Goal: Task Accomplishment & Management: Use online tool/utility

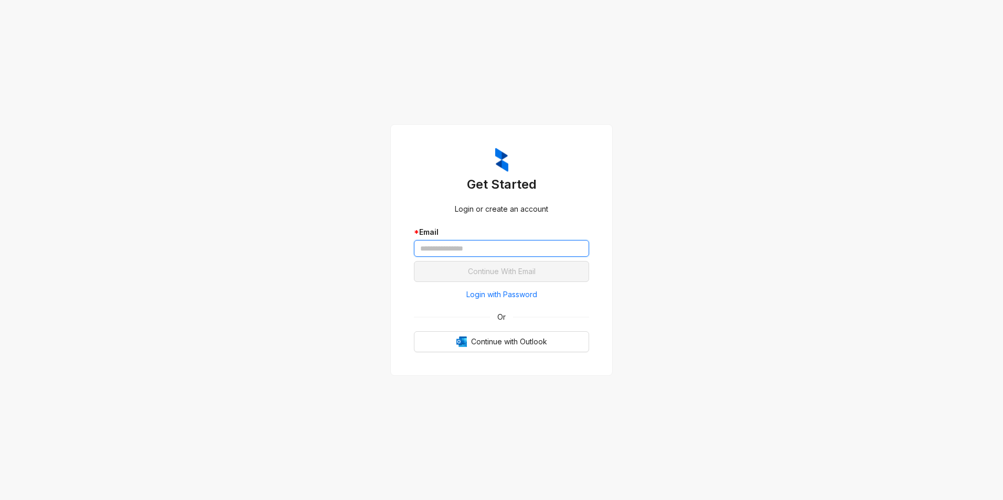
click at [523, 252] on input "text" at bounding box center [501, 248] width 175 height 17
type input "**********"
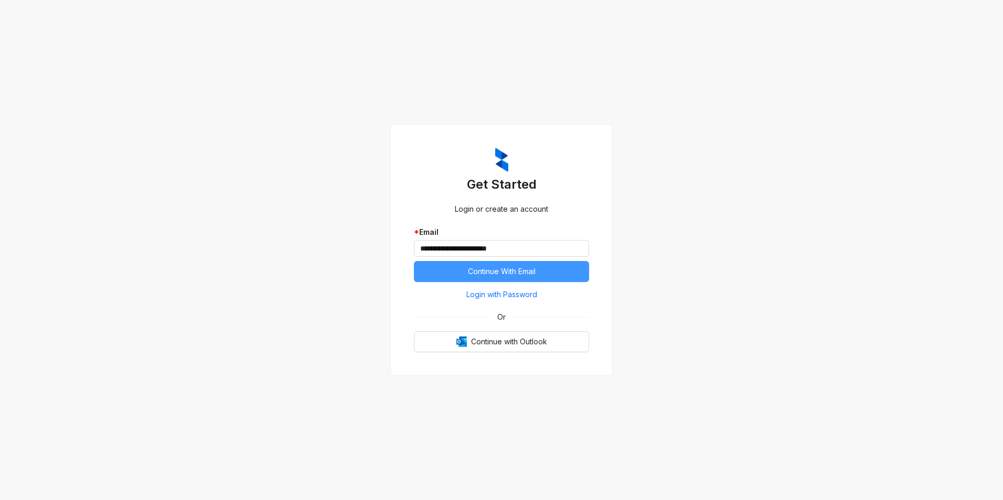
click at [497, 268] on span "Continue With Email" at bounding box center [502, 272] width 68 height 12
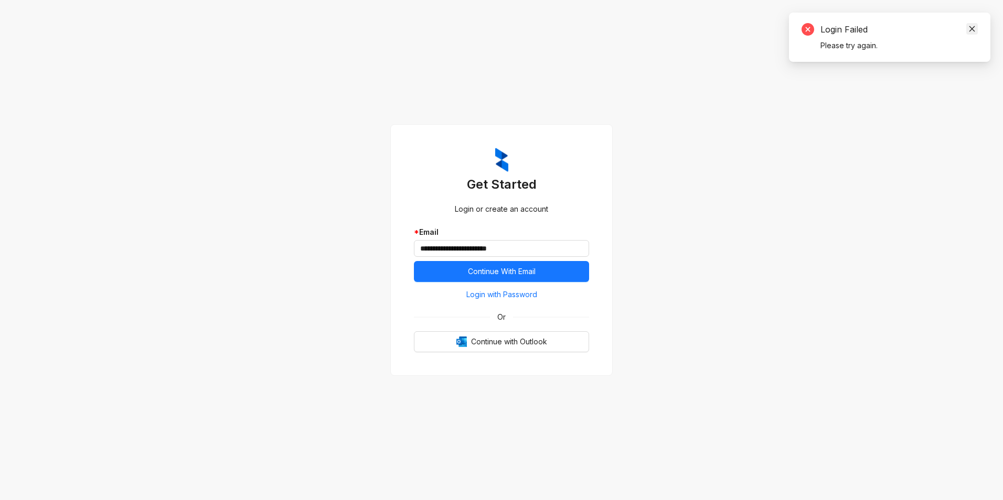
click at [973, 27] on icon "close" at bounding box center [972, 29] width 6 height 6
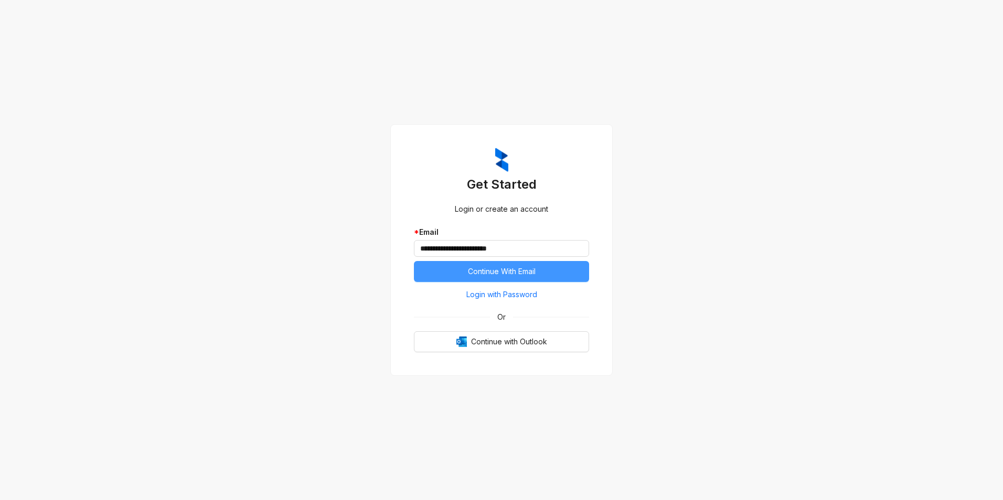
click at [487, 273] on span "Continue With Email" at bounding box center [502, 272] width 68 height 12
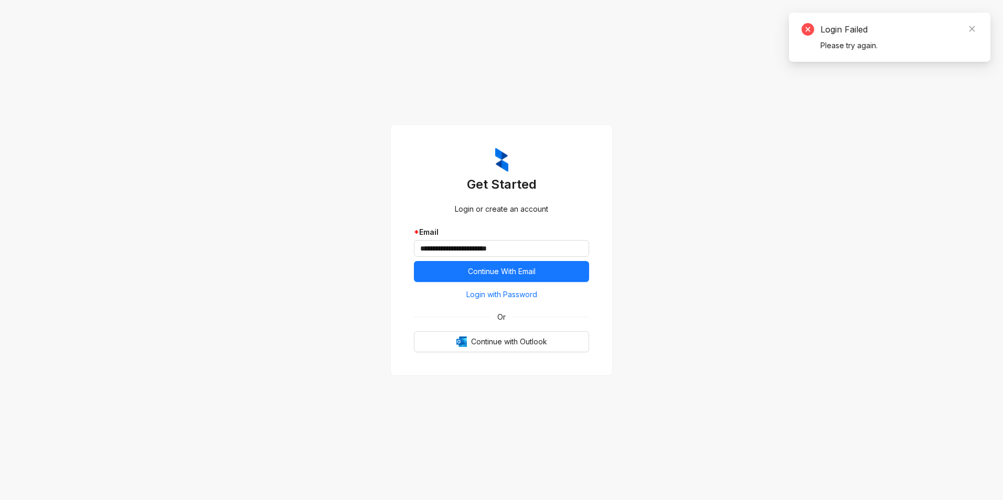
drag, startPoint x: 973, startPoint y: 27, endPoint x: 965, endPoint y: 28, distance: 7.9
click at [972, 27] on icon "close" at bounding box center [971, 28] width 7 height 7
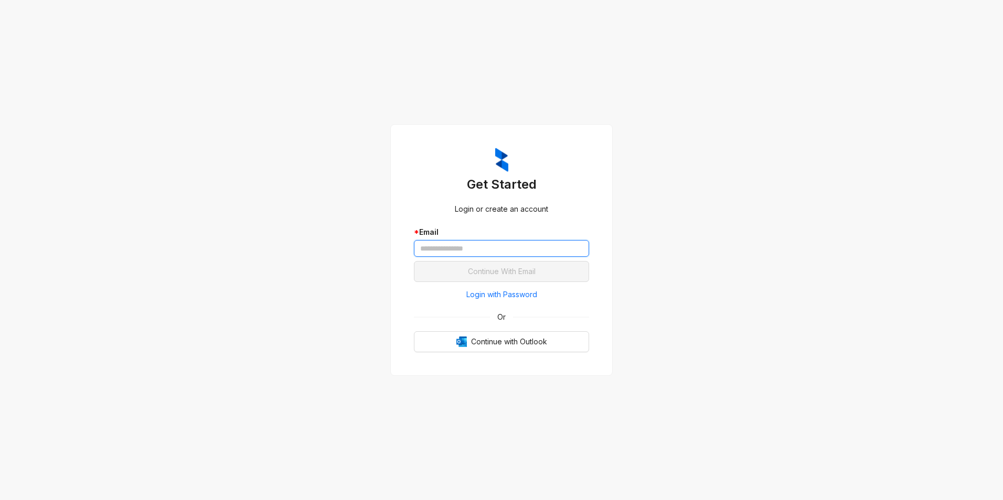
click at [502, 253] on input "text" at bounding box center [501, 248] width 175 height 17
type input "**********"
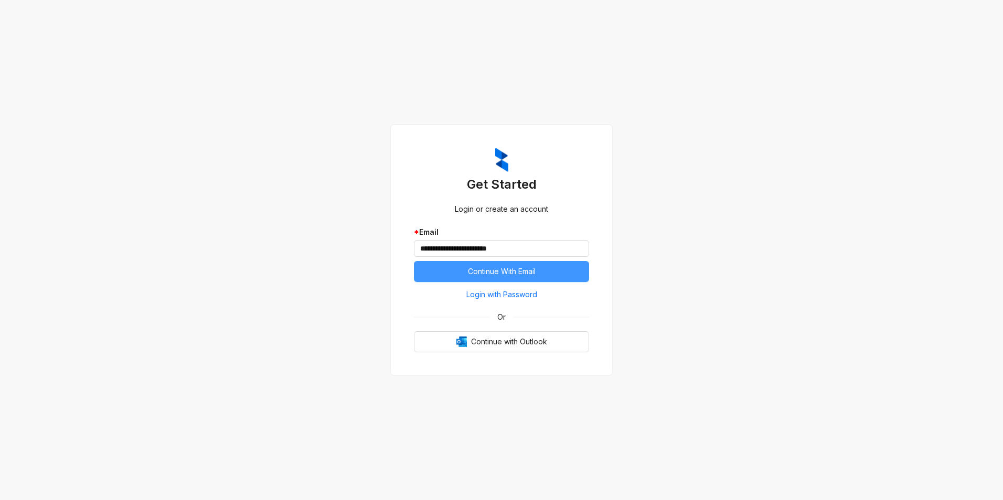
click at [483, 267] on span "Continue With Email" at bounding box center [502, 272] width 68 height 12
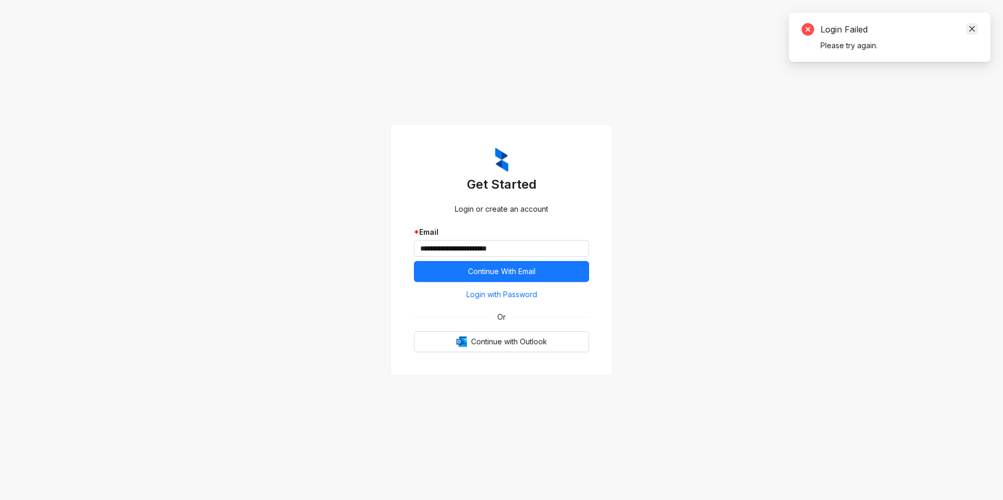
click at [972, 27] on icon "close" at bounding box center [971, 28] width 7 height 7
click at [513, 343] on span "Continue with Outlook" at bounding box center [509, 342] width 76 height 12
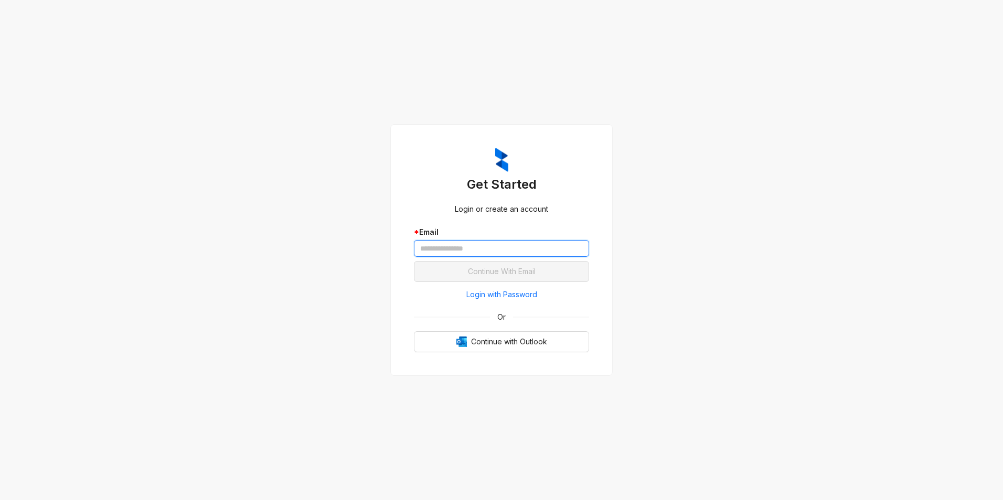
click at [524, 252] on input "text" at bounding box center [501, 248] width 175 height 17
type input "**********"
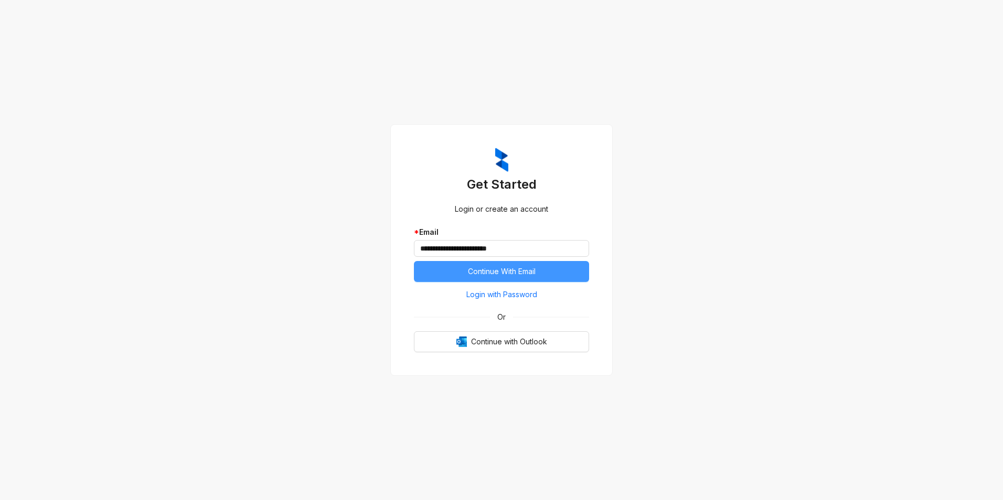
click at [504, 269] on span "Continue With Email" at bounding box center [502, 272] width 68 height 12
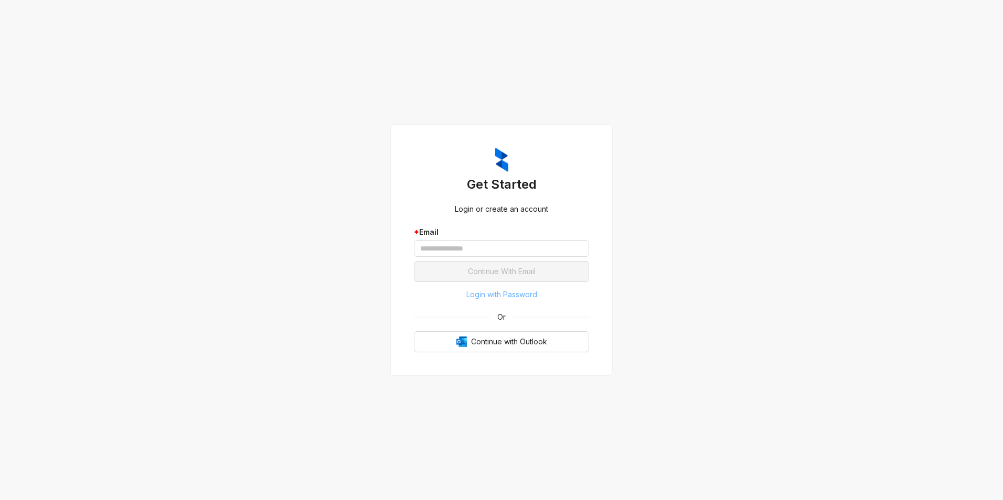
click at [489, 291] on span "Login with Password" at bounding box center [501, 295] width 71 height 12
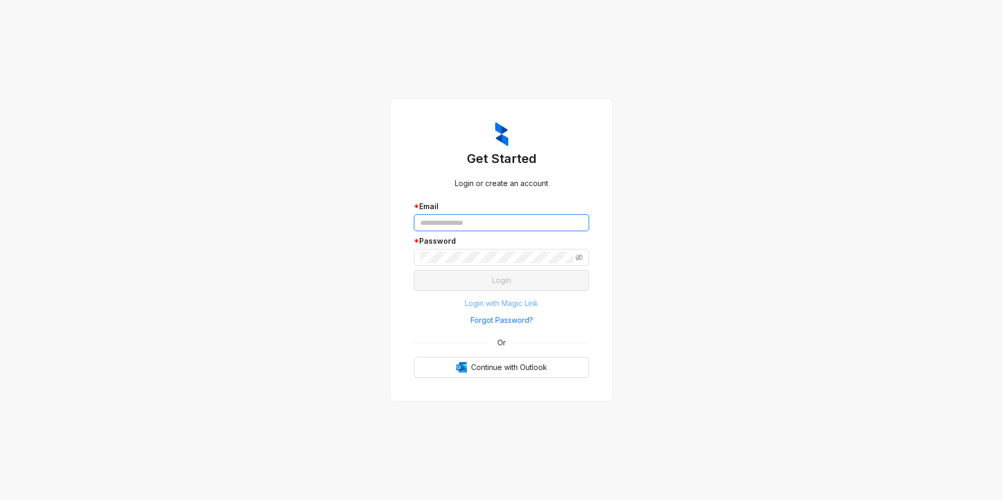
type input "**********"
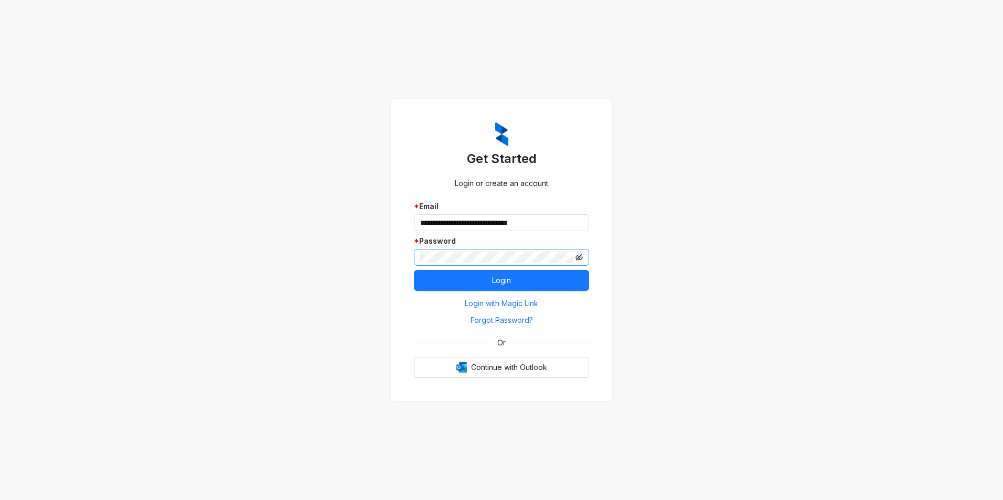
click at [578, 259] on icon "eye-invisible" at bounding box center [578, 257] width 7 height 6
click at [524, 277] on button "Login" at bounding box center [501, 280] width 175 height 21
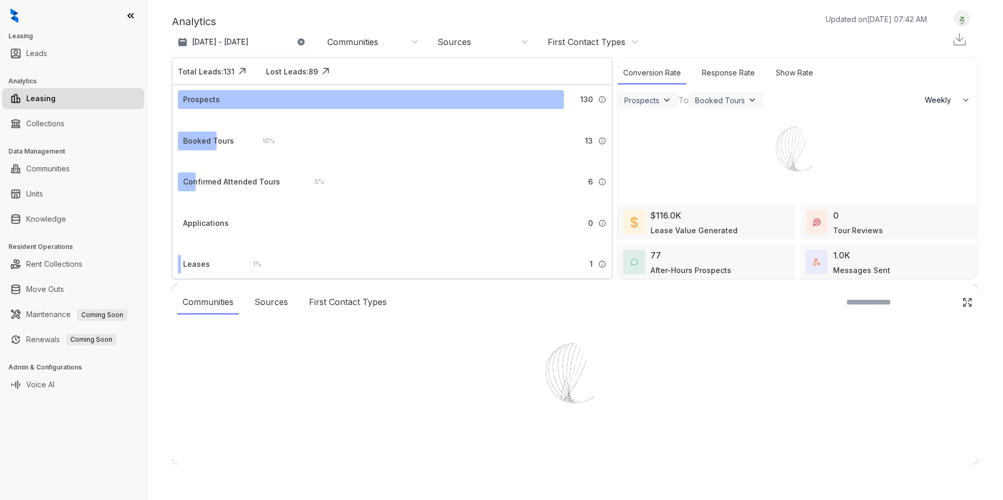
select select "******"
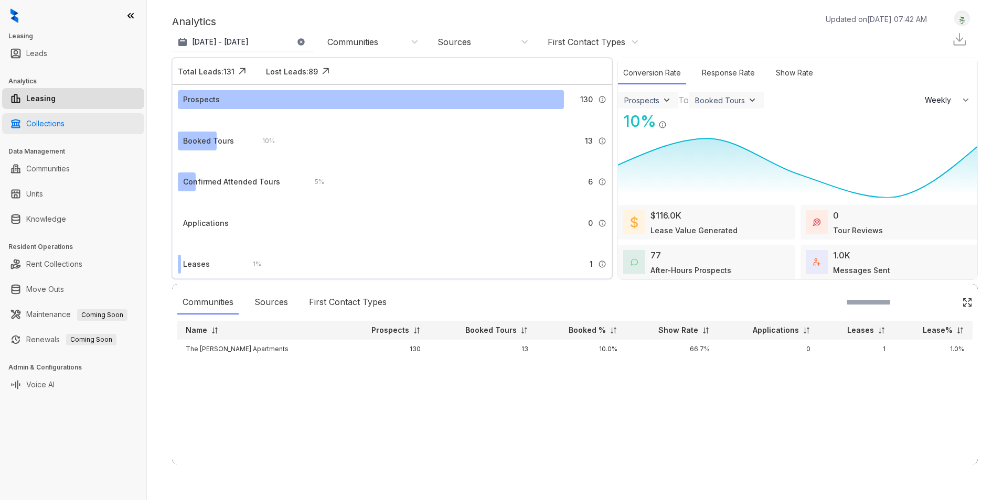
click at [57, 122] on link "Collections" at bounding box center [45, 123] width 38 height 21
click at [46, 124] on link "Collections" at bounding box center [45, 123] width 38 height 21
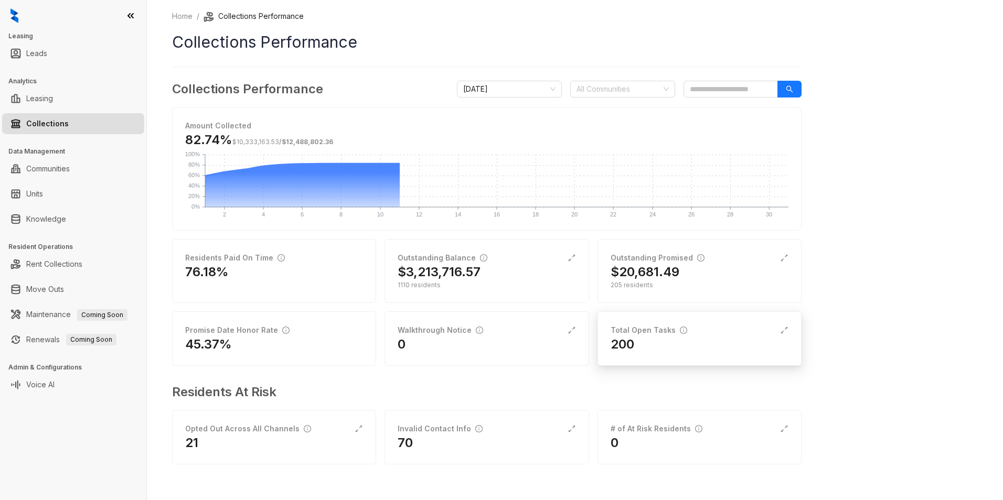
click at [658, 340] on div "200" at bounding box center [699, 344] width 178 height 17
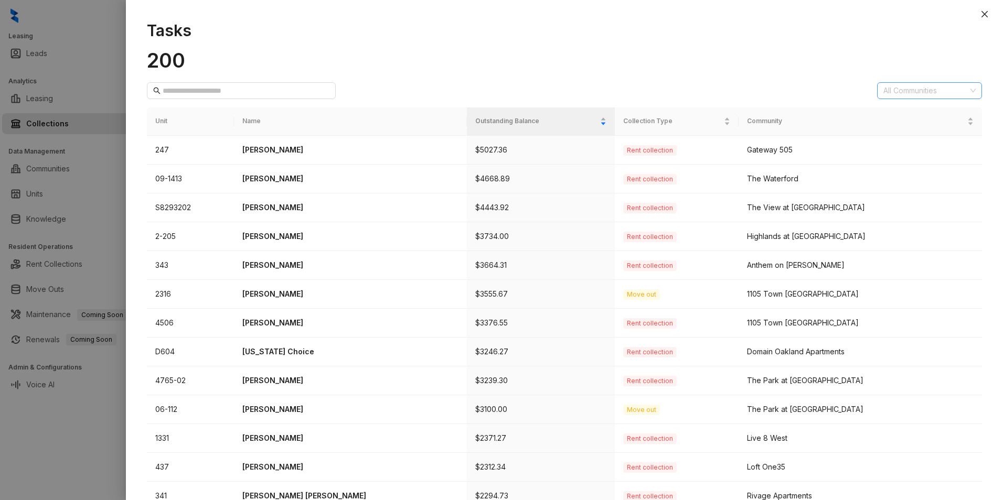
click at [963, 90] on div "All Communities" at bounding box center [929, 90] width 105 height 17
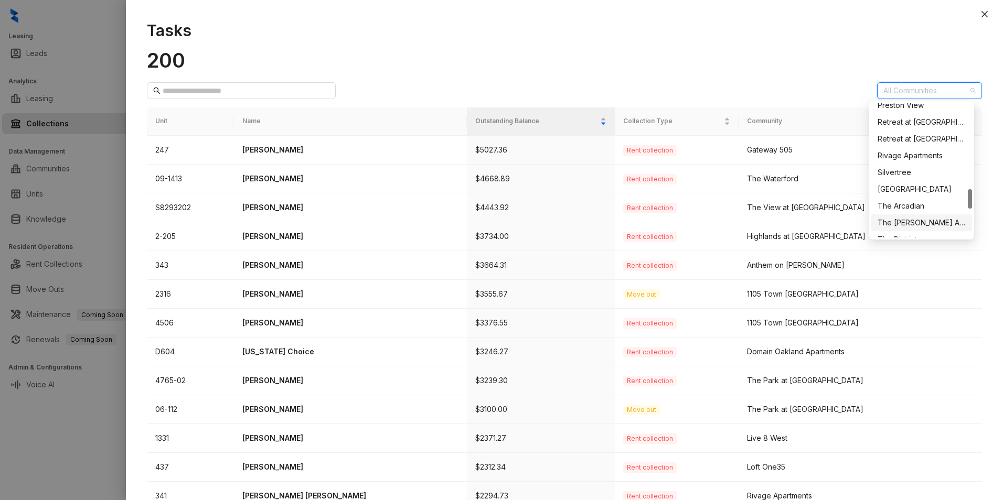
click at [915, 221] on div "The [PERSON_NAME] Apartments" at bounding box center [921, 223] width 88 height 12
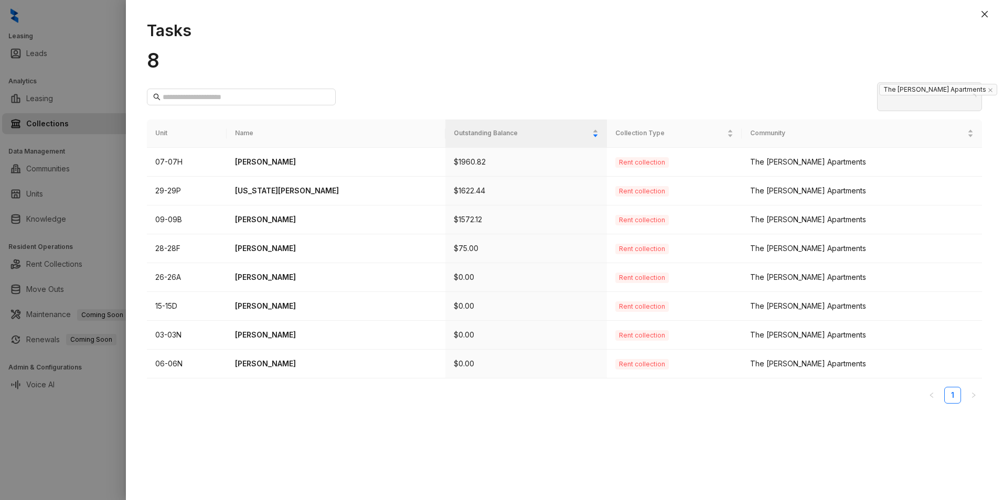
click at [471, 424] on div "Tasks 8 The [PERSON_NAME] Apartments Unit Name Outstanding Balance Collection T…" at bounding box center [564, 255] width 877 height 490
click at [909, 156] on div "The [PERSON_NAME] Apartments" at bounding box center [861, 162] width 223 height 12
click at [263, 156] on p "[PERSON_NAME]" at bounding box center [336, 162] width 202 height 12
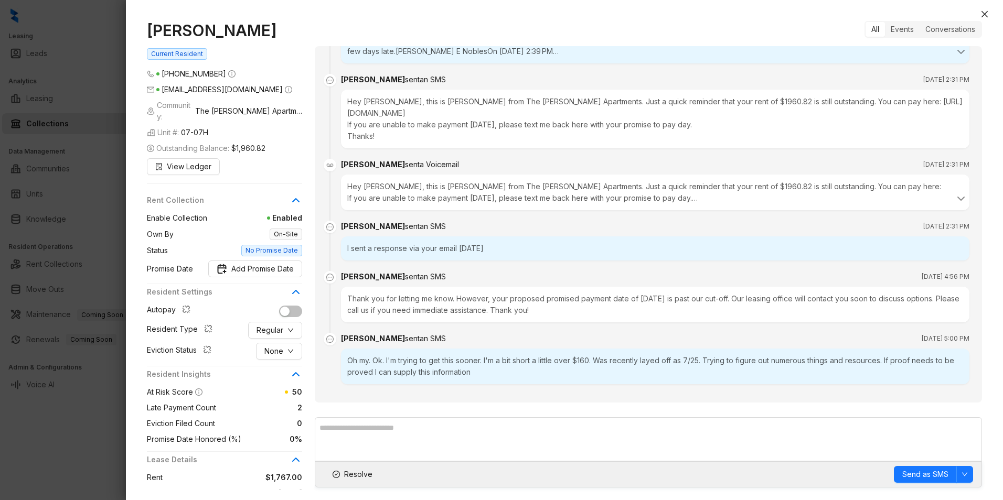
scroll to position [357, 0]
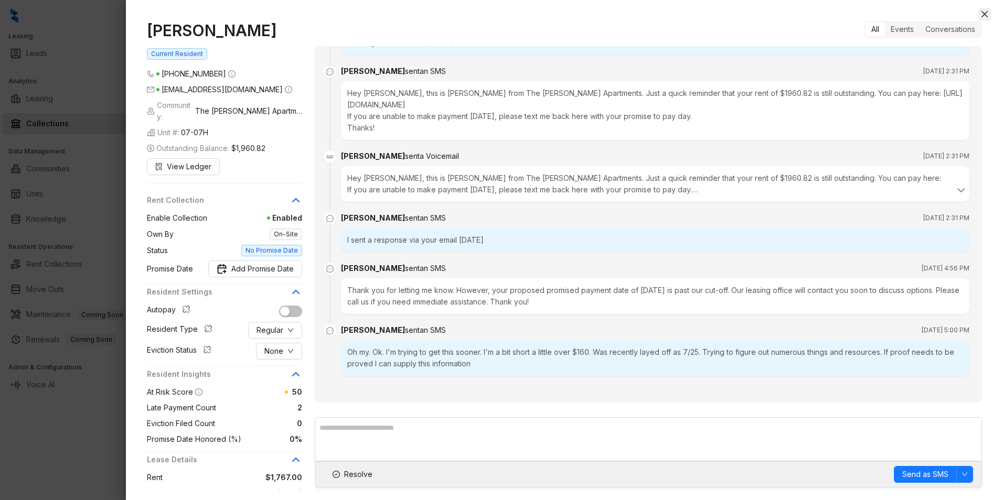
click at [983, 14] on icon "close" at bounding box center [984, 14] width 6 height 6
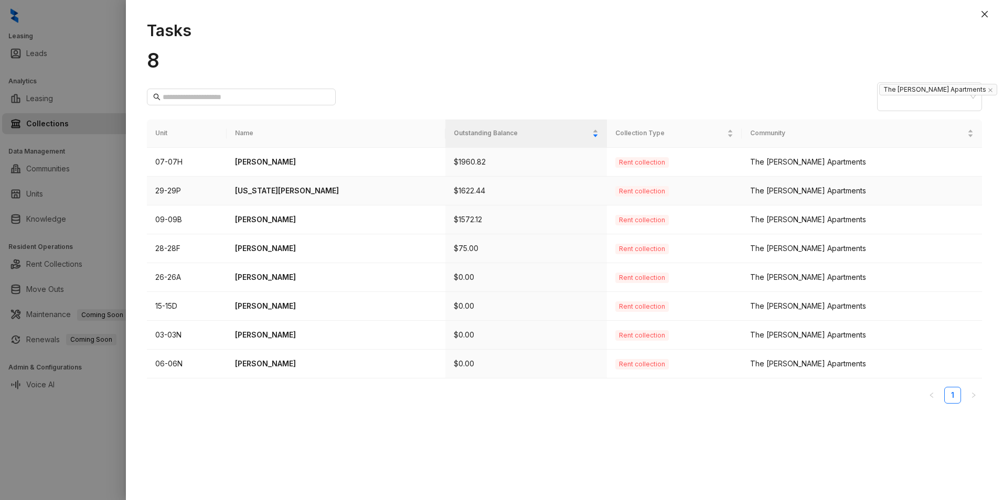
click at [275, 185] on p "[US_STATE][PERSON_NAME]" at bounding box center [336, 191] width 202 height 12
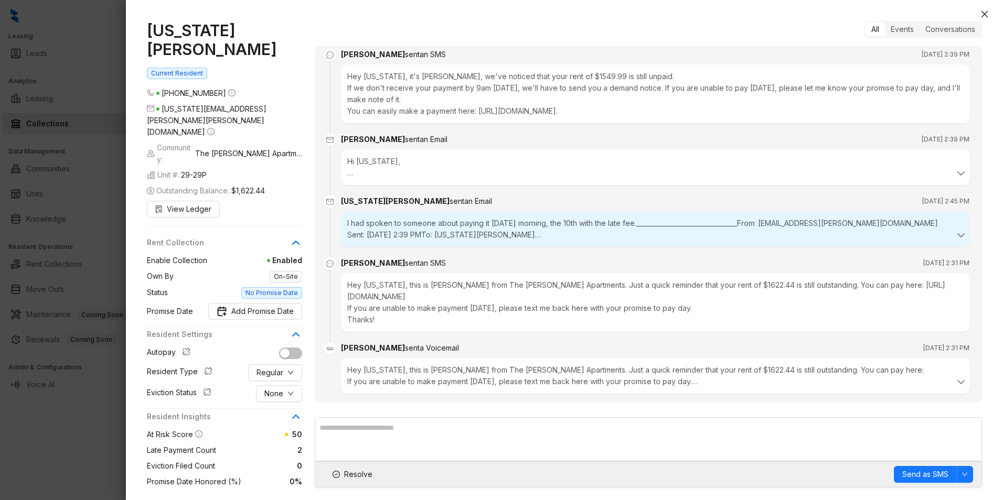
scroll to position [295, 0]
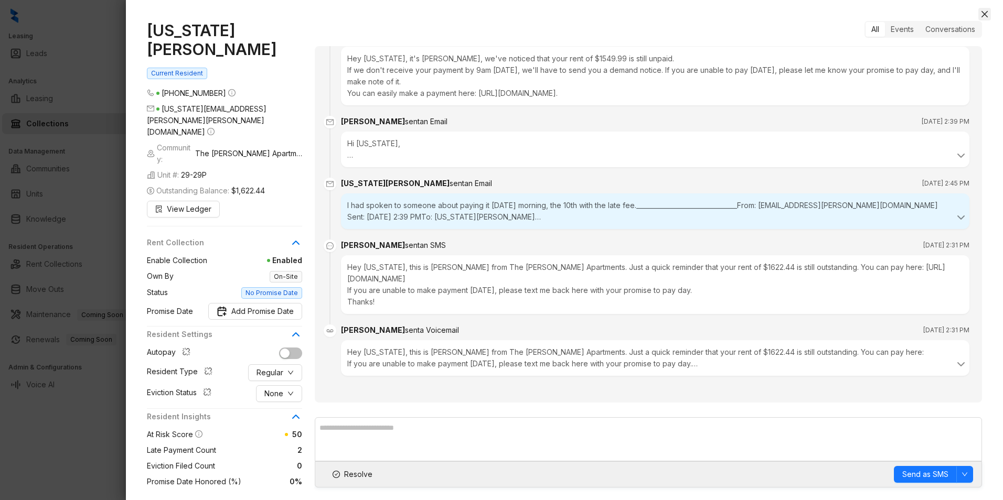
click at [981, 15] on icon "close" at bounding box center [984, 14] width 8 height 8
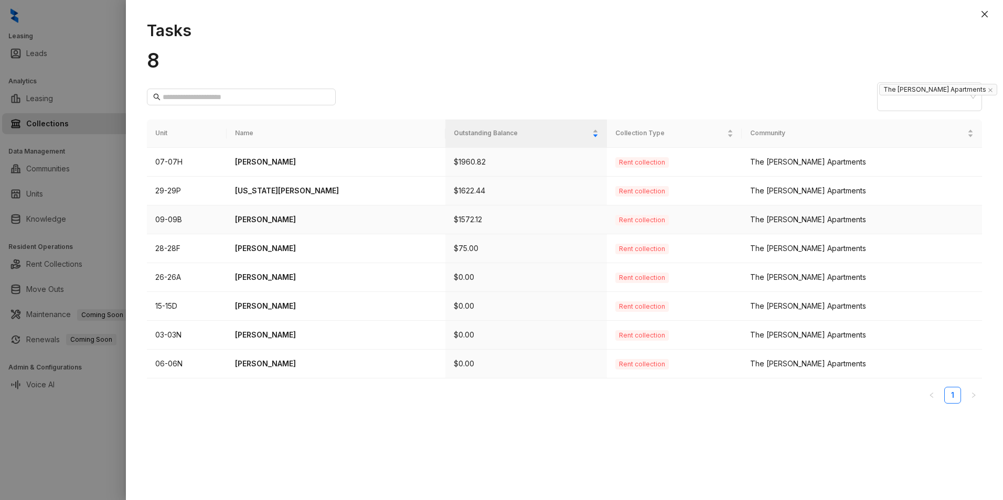
click at [264, 214] on p "[PERSON_NAME]" at bounding box center [336, 220] width 202 height 12
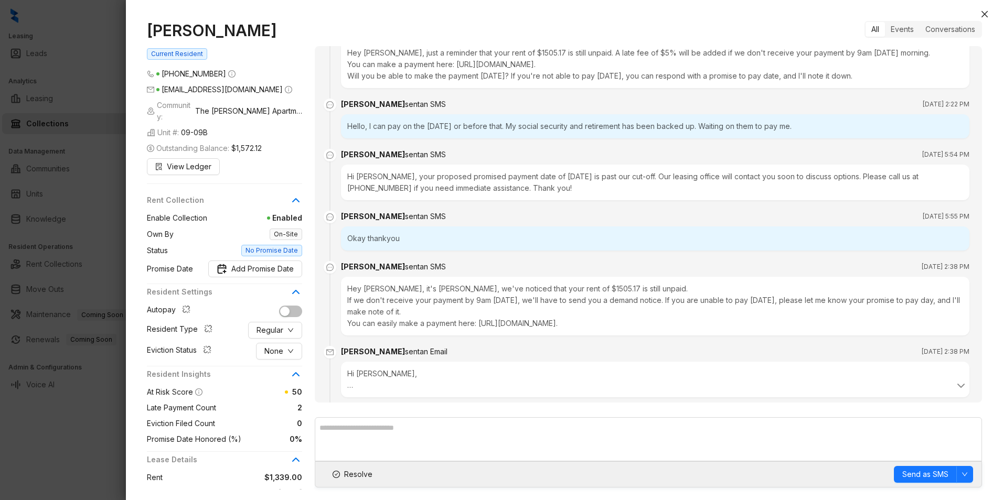
scroll to position [73, 0]
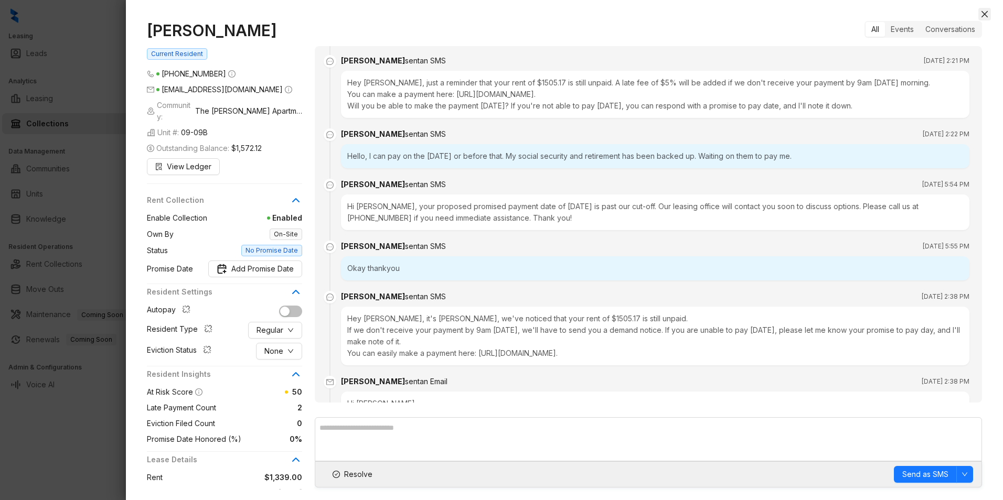
click at [983, 12] on icon "close" at bounding box center [984, 14] width 6 height 6
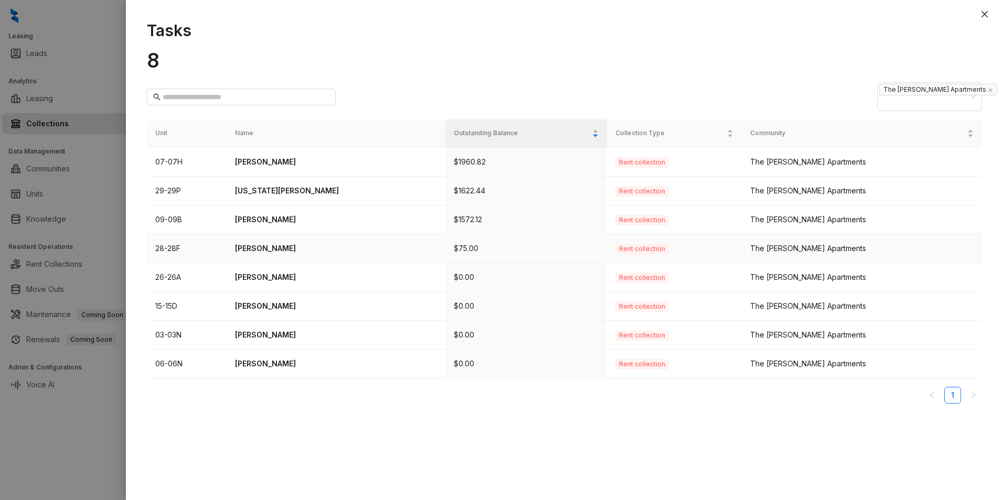
click at [288, 243] on p "[PERSON_NAME]" at bounding box center [336, 249] width 202 height 12
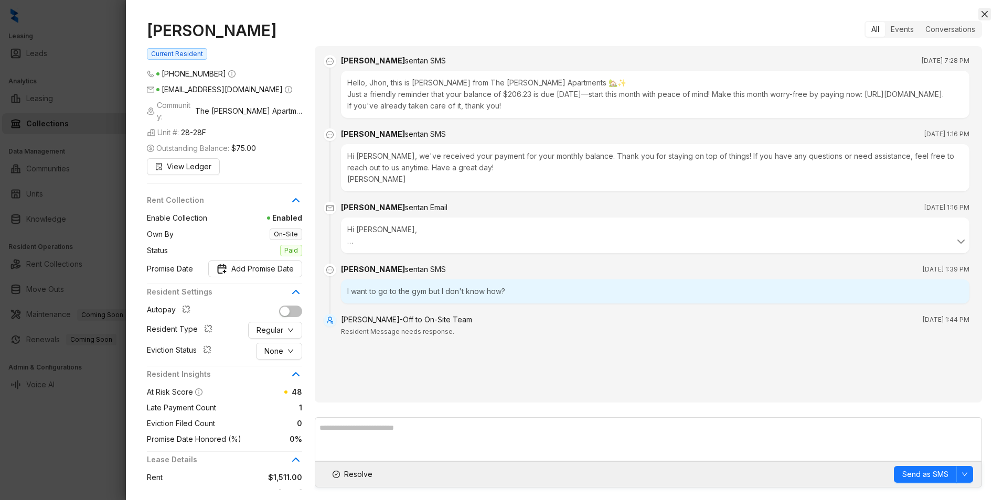
click at [984, 13] on icon "close" at bounding box center [984, 14] width 8 height 8
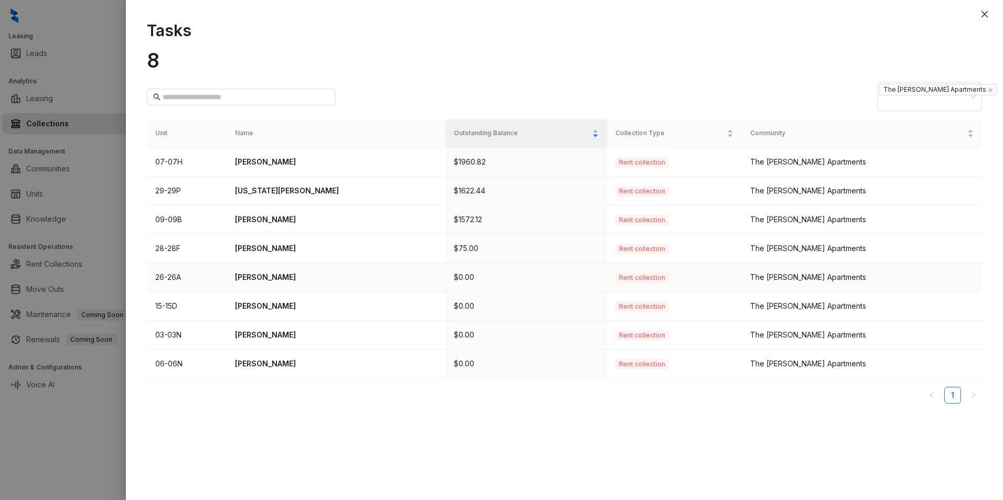
click at [266, 272] on p "[PERSON_NAME]" at bounding box center [336, 278] width 202 height 12
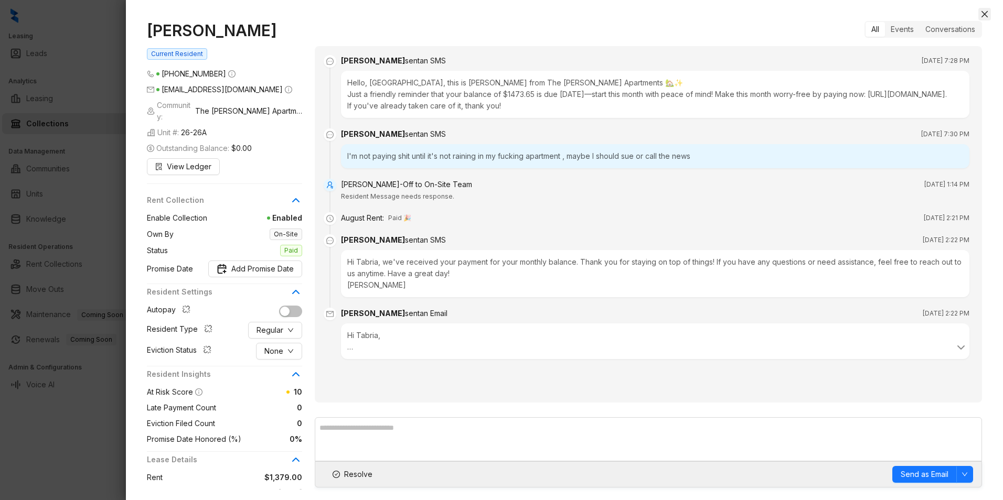
click at [983, 15] on icon "close" at bounding box center [984, 14] width 8 height 8
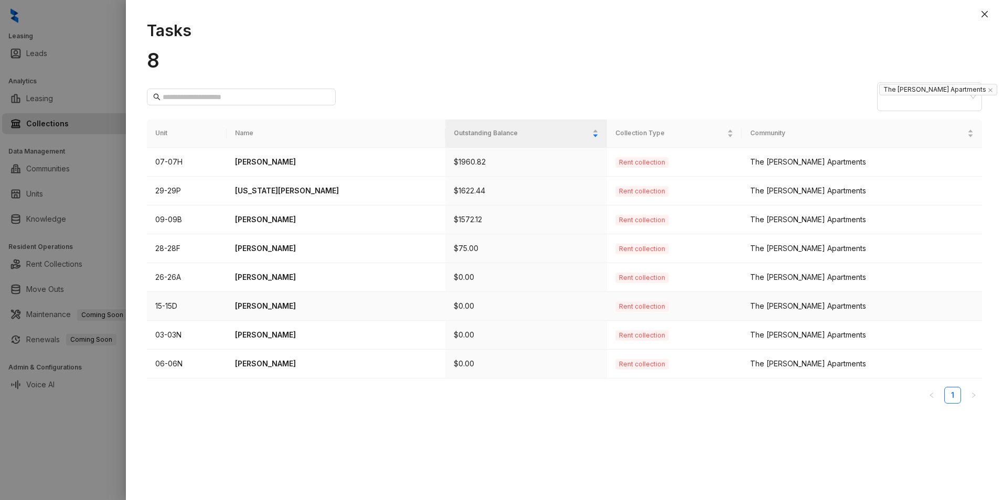
click at [281, 300] on p "[PERSON_NAME]" at bounding box center [336, 306] width 202 height 12
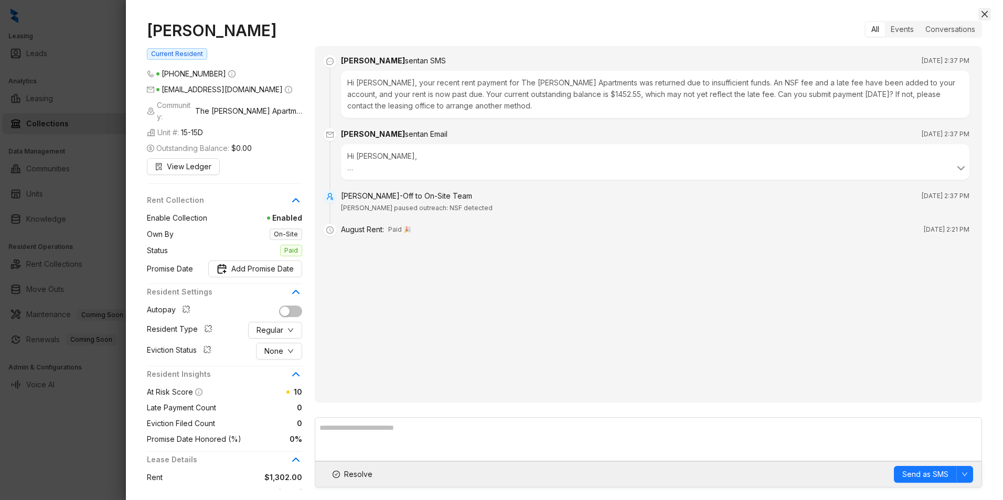
click at [981, 16] on icon "close" at bounding box center [984, 14] width 8 height 8
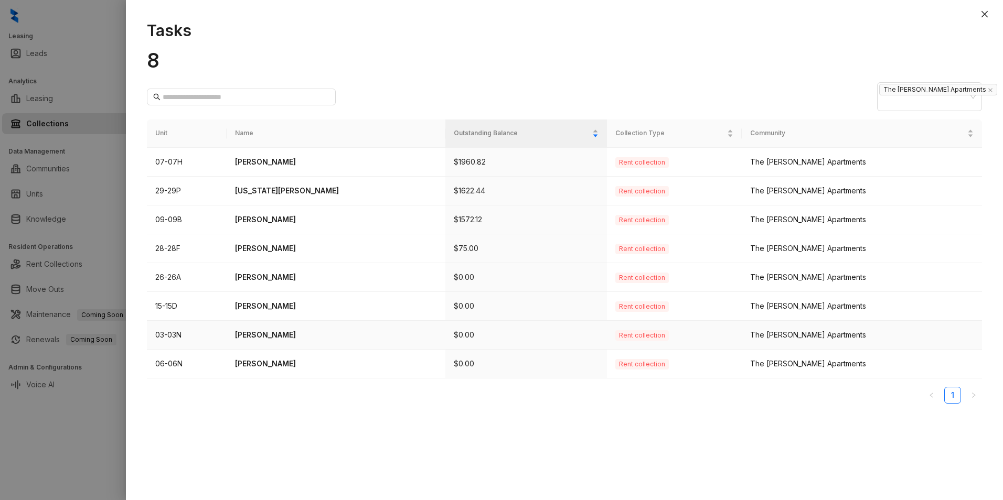
click at [256, 329] on p "[PERSON_NAME]" at bounding box center [336, 335] width 202 height 12
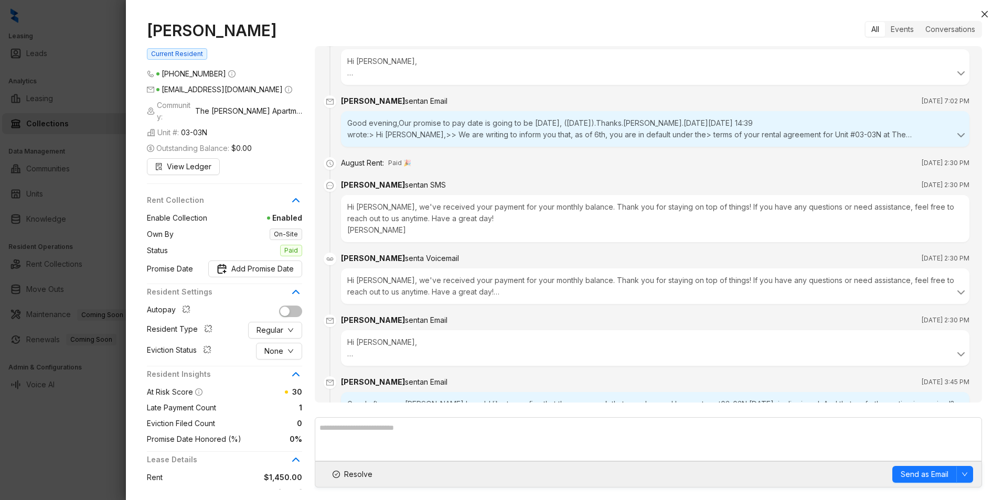
scroll to position [315, 0]
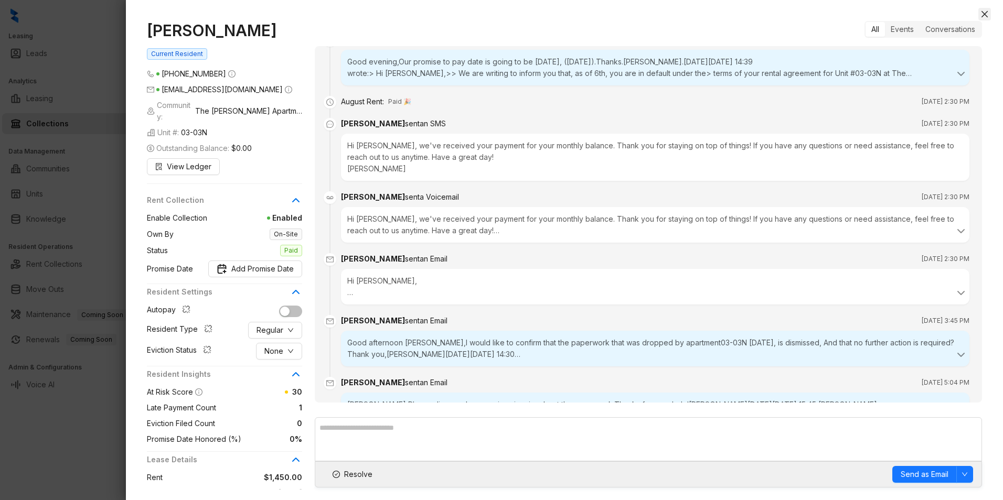
click at [982, 13] on icon "close" at bounding box center [984, 14] width 8 height 8
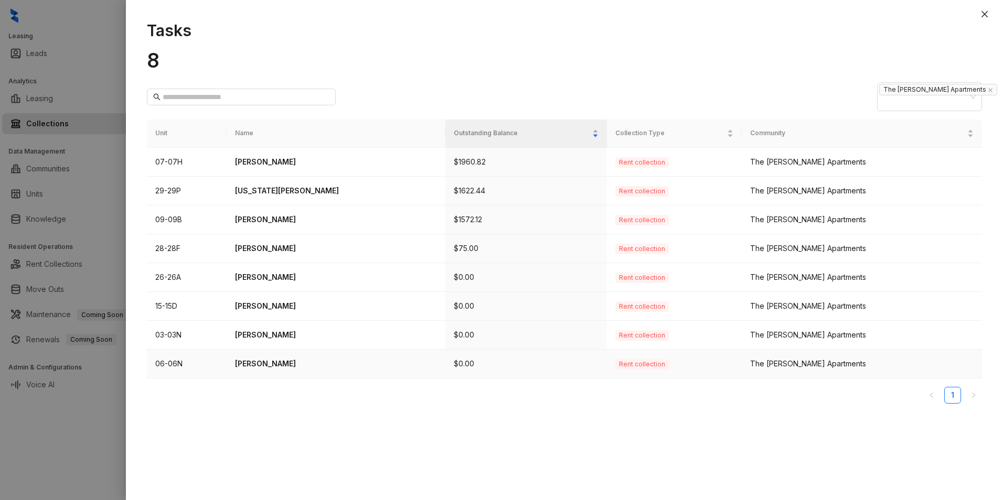
click at [173, 350] on td "06-06N" at bounding box center [187, 364] width 80 height 29
click at [280, 358] on p "[PERSON_NAME]" at bounding box center [336, 364] width 202 height 12
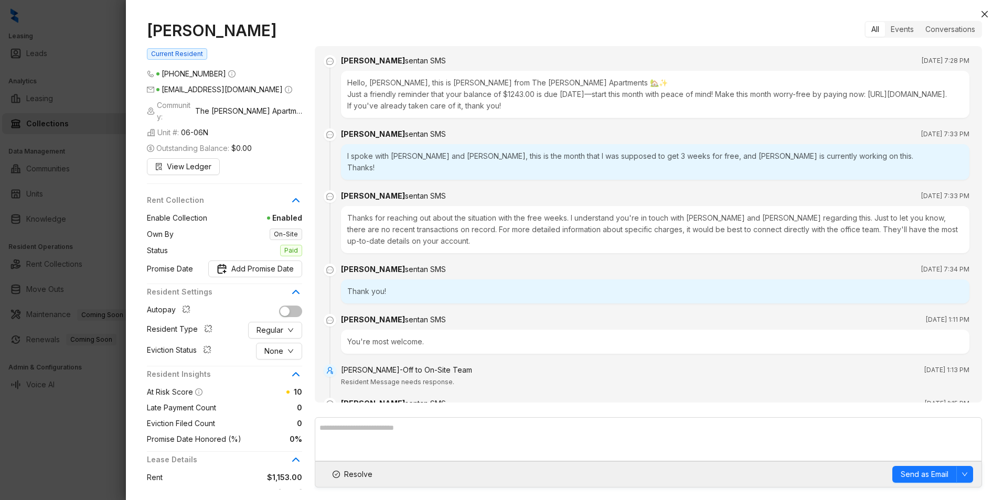
scroll to position [158, 0]
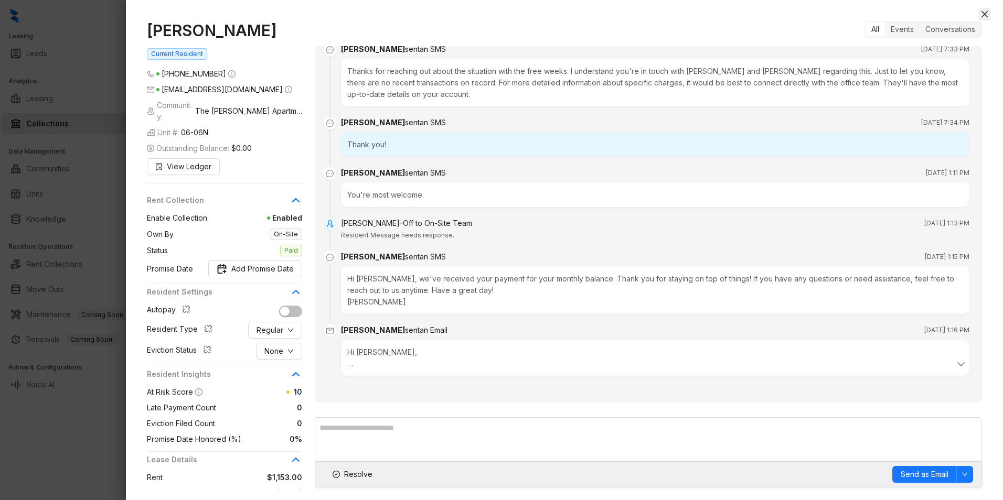
click at [988, 15] on icon "close" at bounding box center [984, 14] width 8 height 8
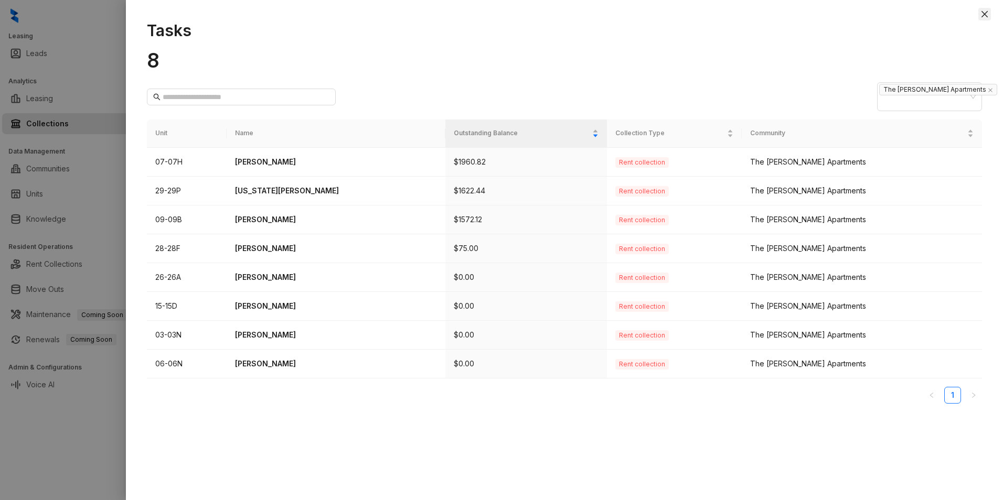
click at [983, 15] on icon "close" at bounding box center [984, 14] width 6 height 6
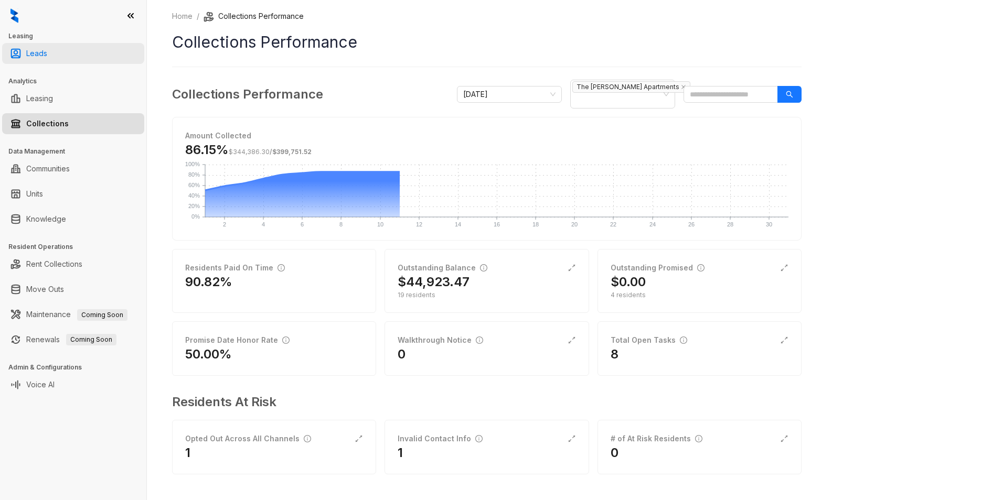
click at [31, 53] on link "Leads" at bounding box center [36, 53] width 21 height 21
click at [37, 57] on link "Leads" at bounding box center [36, 53] width 21 height 21
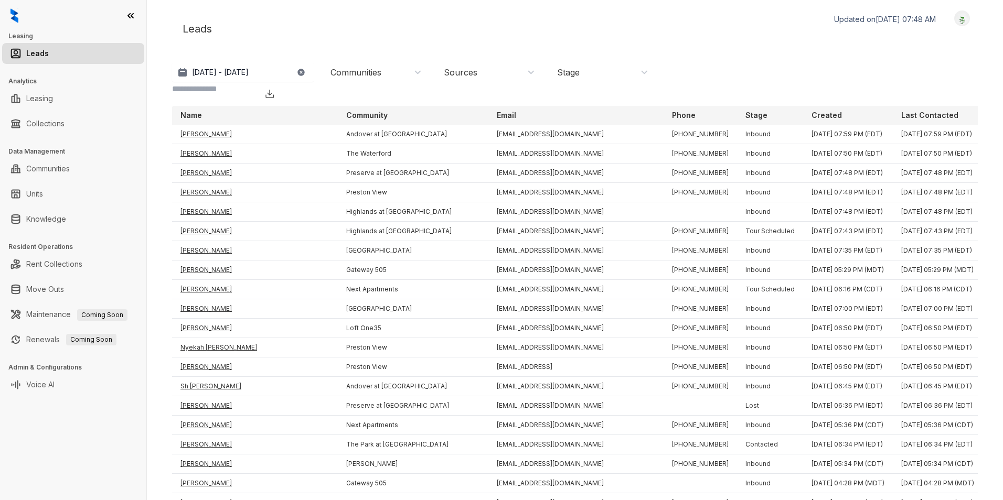
click at [419, 72] on div "Communities" at bounding box center [375, 73] width 91 height 12
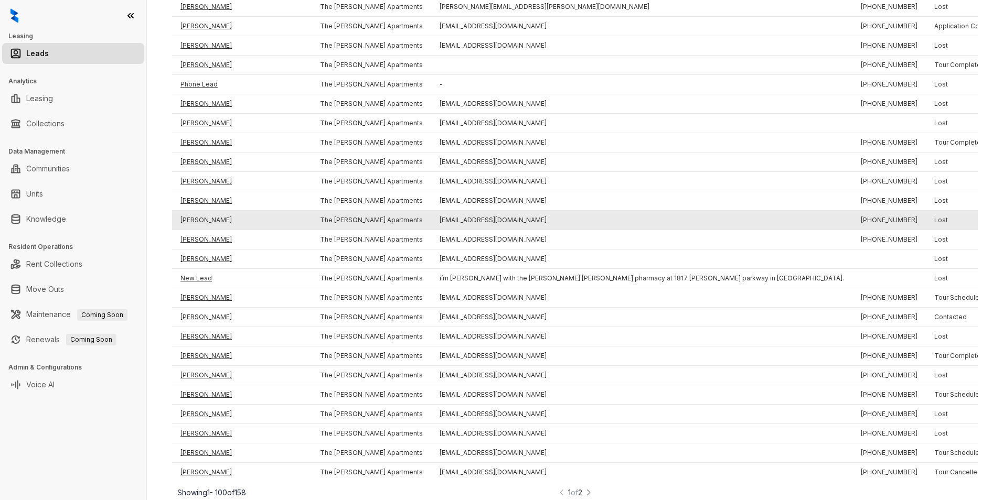
scroll to position [1583, 0]
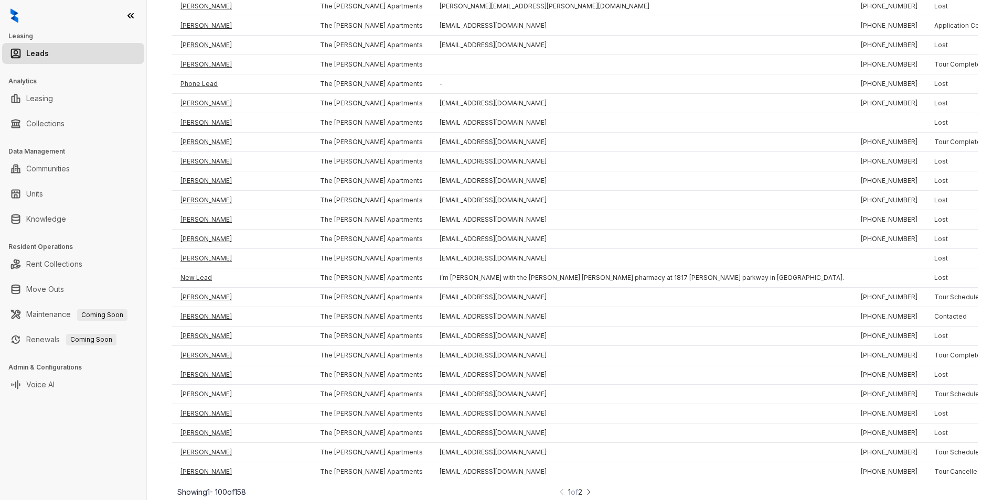
click at [586, 489] on img at bounding box center [588, 492] width 7 height 11
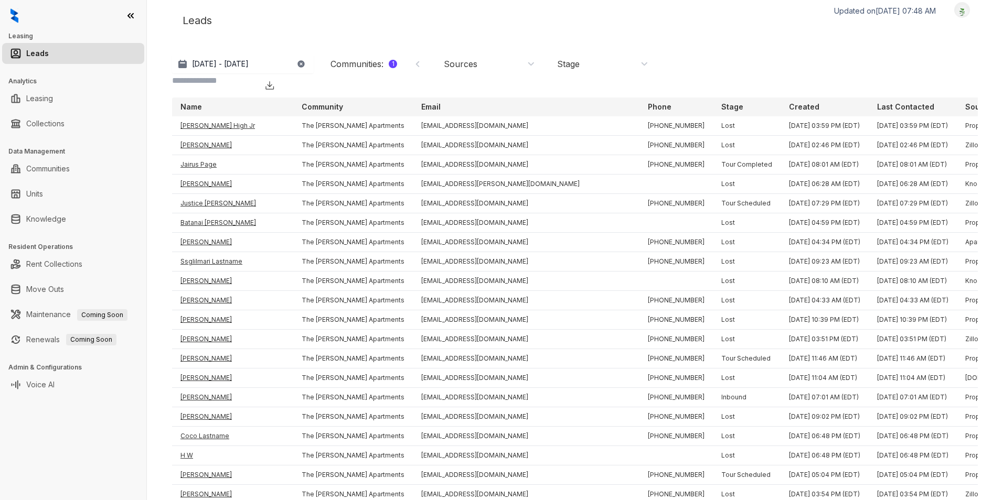
scroll to position [768, 0]
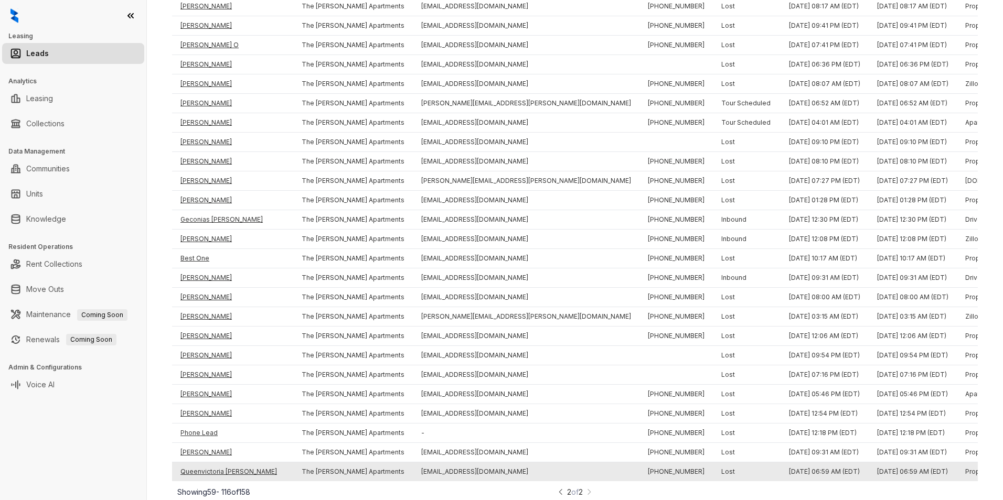
click at [493, 463] on td "[EMAIL_ADDRESS][DOMAIN_NAME]" at bounding box center [526, 472] width 227 height 19
click at [242, 463] on td "Queenvictoria [PERSON_NAME]" at bounding box center [232, 472] width 121 height 19
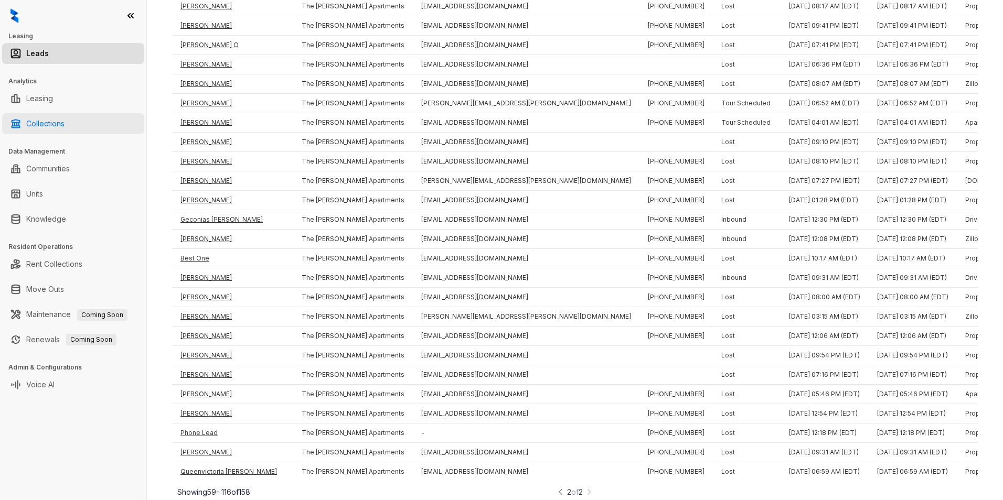
drag, startPoint x: 39, startPoint y: 130, endPoint x: 29, endPoint y: 128, distance: 10.5
click at [39, 130] on link "Collections" at bounding box center [45, 123] width 38 height 21
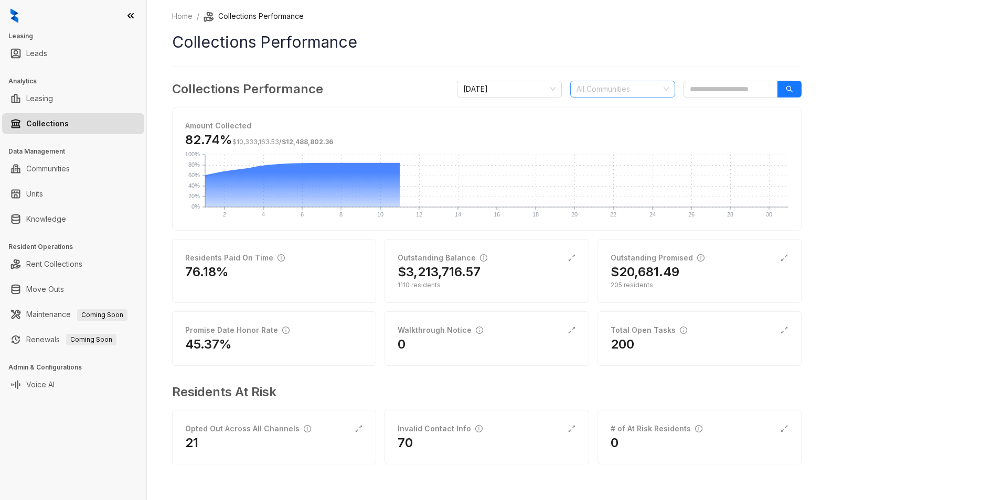
click at [658, 90] on div at bounding box center [617, 89] width 90 height 15
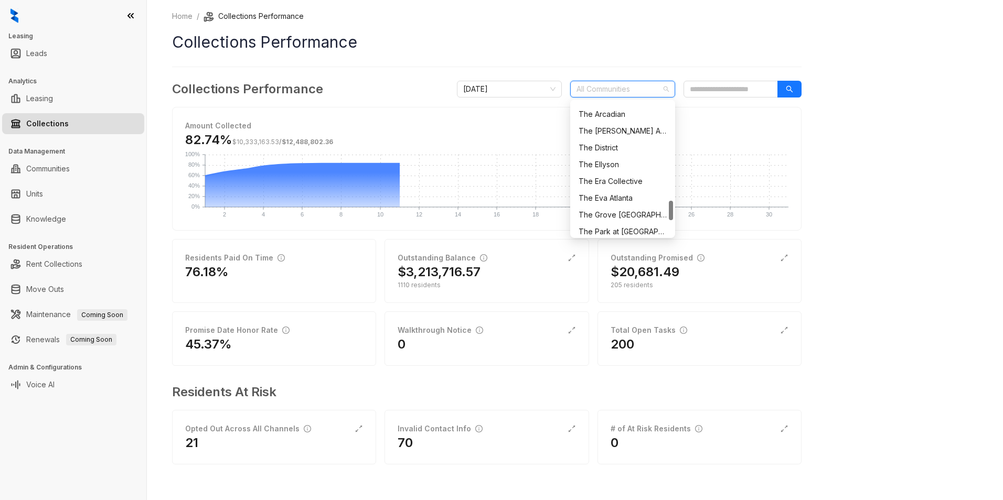
scroll to position [615, 0]
click at [616, 181] on div "The [PERSON_NAME] Apartments" at bounding box center [622, 184] width 88 height 12
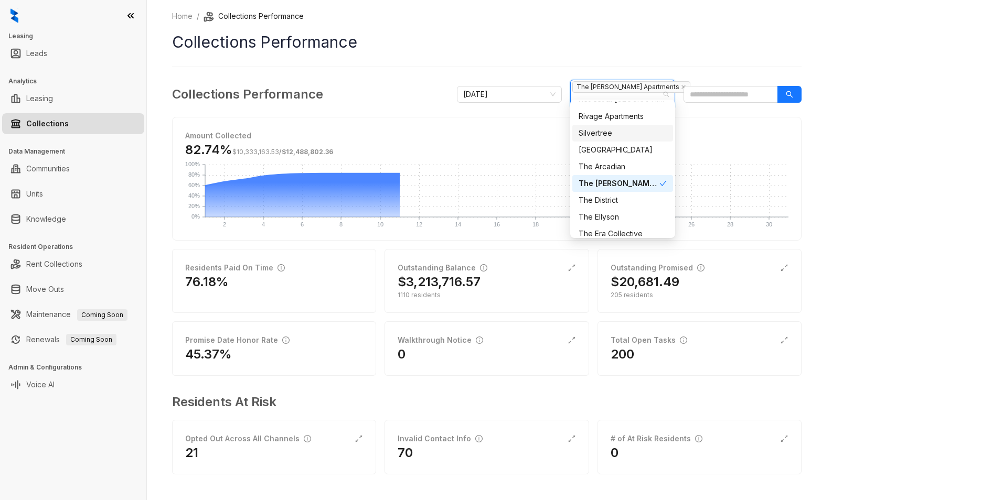
click at [828, 144] on div "Home / Collections Performance Collections Performance Collections Performance …" at bounding box center [575, 250] width 856 height 500
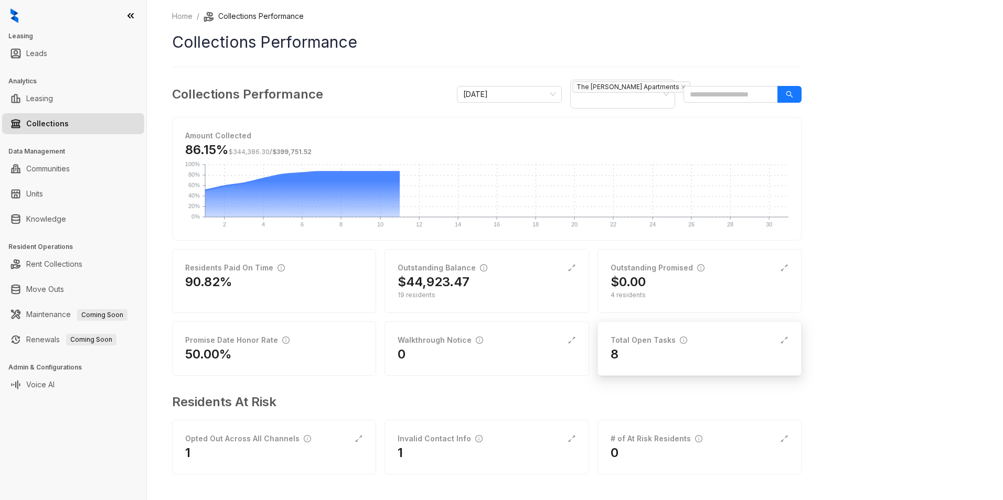
click at [675, 350] on div "8" at bounding box center [699, 354] width 178 height 17
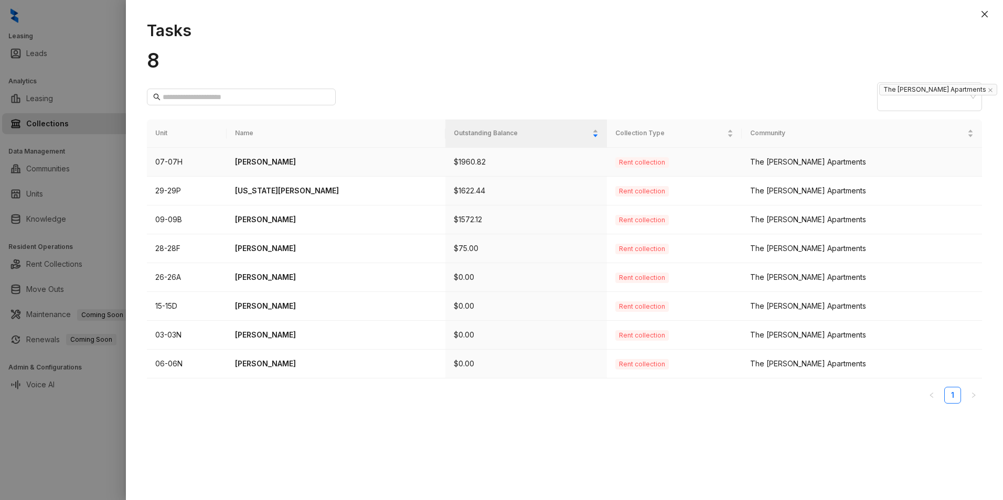
click at [272, 156] on p "[PERSON_NAME]" at bounding box center [336, 162] width 202 height 12
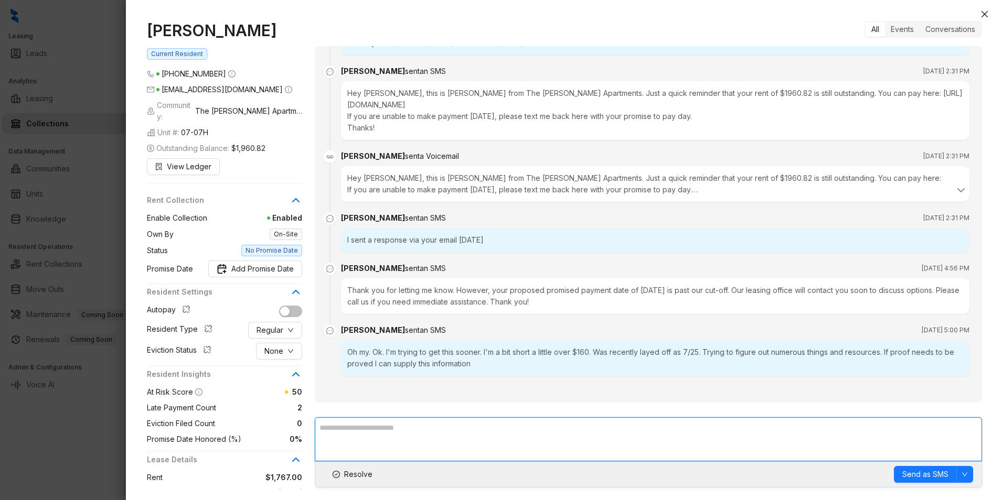
click at [441, 423] on textarea at bounding box center [648, 439] width 667 height 44
click at [448, 428] on textarea "**********" at bounding box center [648, 439] width 667 height 44
type textarea "**********"
drag, startPoint x: 919, startPoint y: 472, endPoint x: 914, endPoint y: 474, distance: 5.3
click at [914, 474] on span "Send as SMS" at bounding box center [925, 475] width 46 height 12
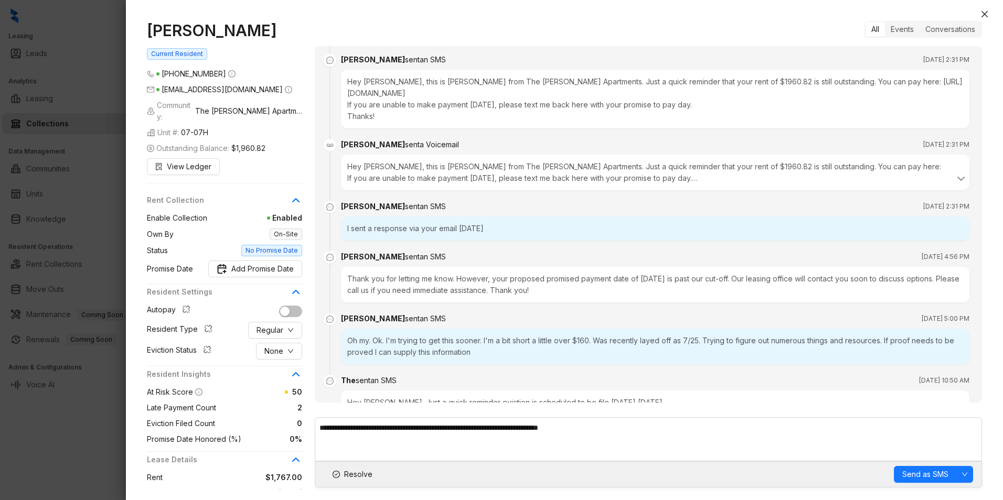
scroll to position [407, 0]
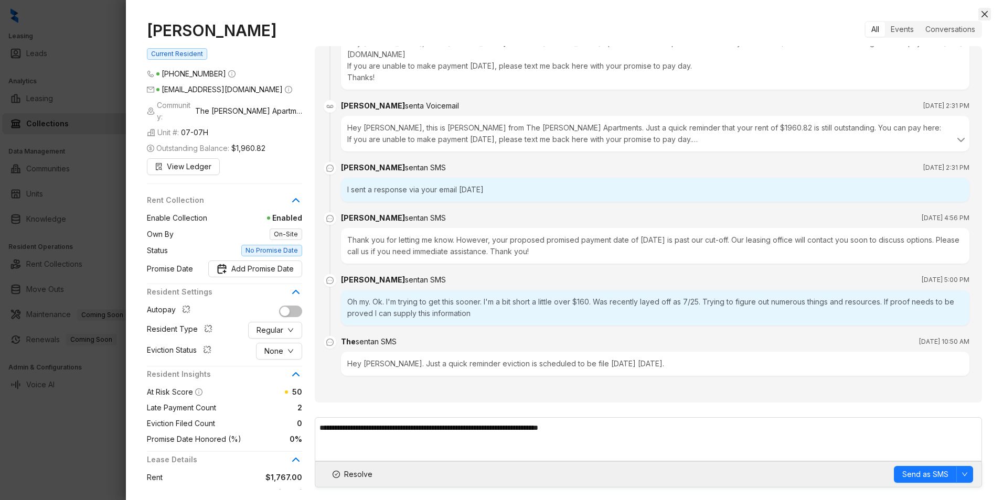
click at [986, 11] on icon "close" at bounding box center [984, 14] width 8 height 8
